Goal: Navigation & Orientation: Go to known website

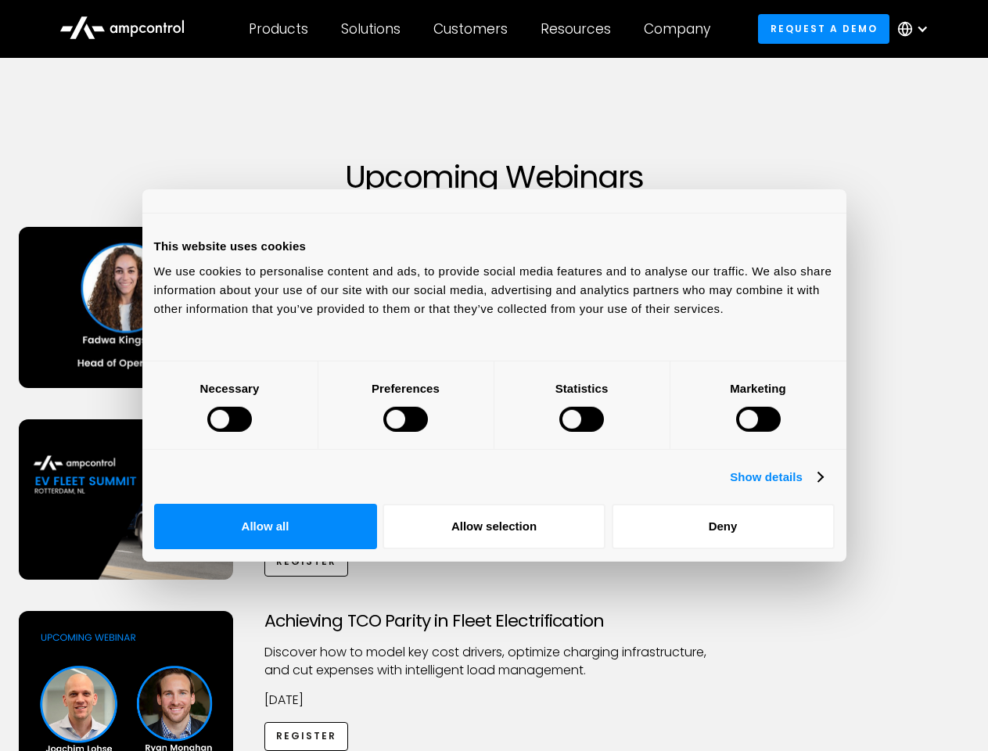
click at [252, 432] on div at bounding box center [229, 419] width 45 height 25
click at [822, 487] on link "Show details" at bounding box center [776, 477] width 92 height 19
click at [0, 0] on li "Necessary 27 Necessary cookies help make a website usable by enabling basic fun…" at bounding box center [0, 0] width 0 height 0
click at [0, 0] on div "Necessary 27" at bounding box center [0, 0] width 0 height 0
click at [0, 0] on div "Necessary cookies help make a website usable by enabling basic functions like p…" at bounding box center [0, 0] width 0 height 0
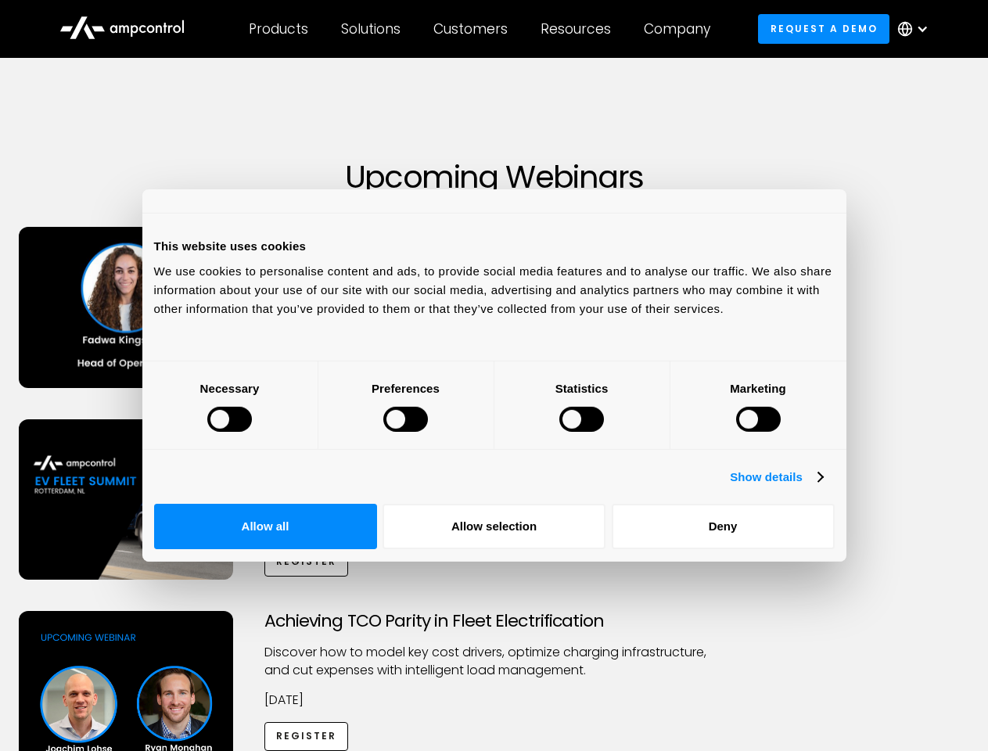
click at [481, 29] on div "Customers" at bounding box center [470, 28] width 74 height 17
click at [278, 29] on div "Products" at bounding box center [278, 28] width 59 height 17
